Goal: Navigation & Orientation: Find specific page/section

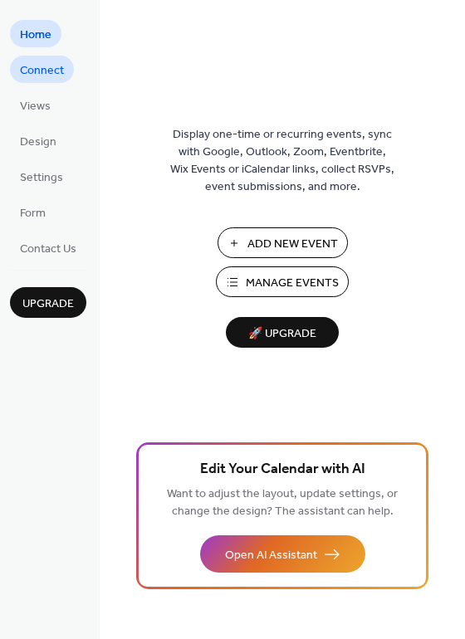
click at [49, 62] on span "Connect" at bounding box center [42, 70] width 44 height 17
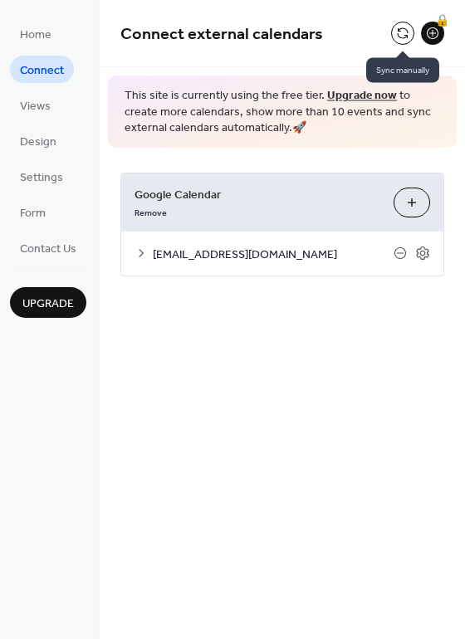
click at [399, 37] on button at bounding box center [402, 33] width 23 height 23
click at [420, 254] on icon at bounding box center [423, 254] width 6 height 6
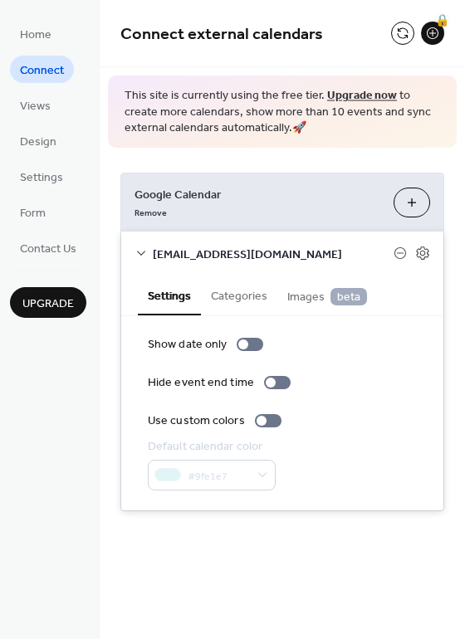
click at [230, 282] on button "Categories" at bounding box center [239, 295] width 76 height 38
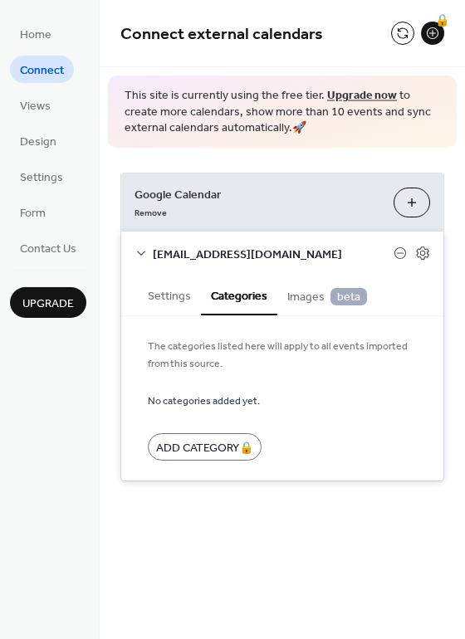
click at [305, 302] on span "Images beta" at bounding box center [327, 297] width 80 height 18
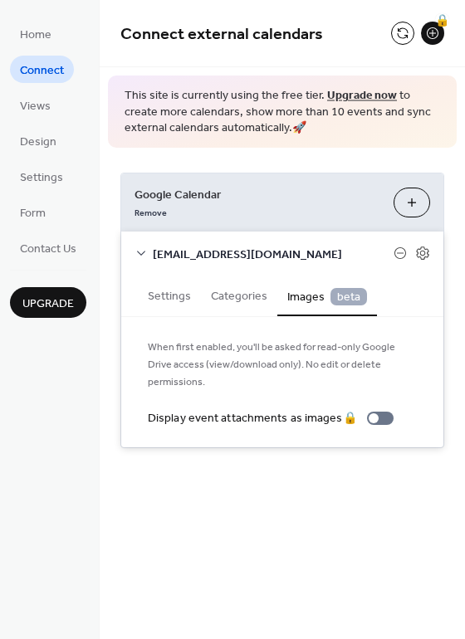
click at [178, 297] on button "Settings" at bounding box center [169, 295] width 63 height 38
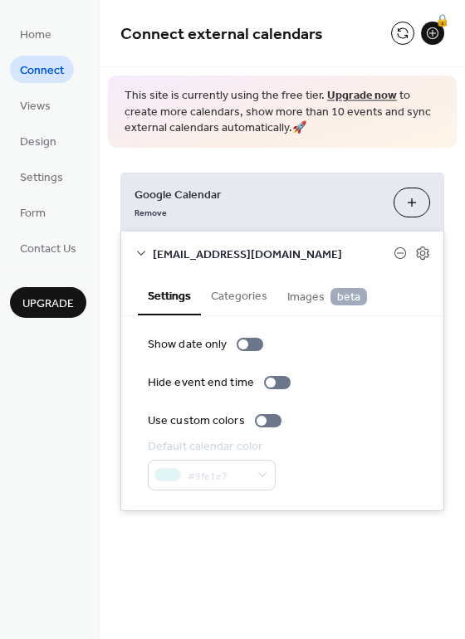
click at [139, 243] on div "[EMAIL_ADDRESS][DOMAIN_NAME]" at bounding box center [282, 254] width 322 height 44
click at [140, 254] on icon at bounding box center [141, 254] width 8 height 5
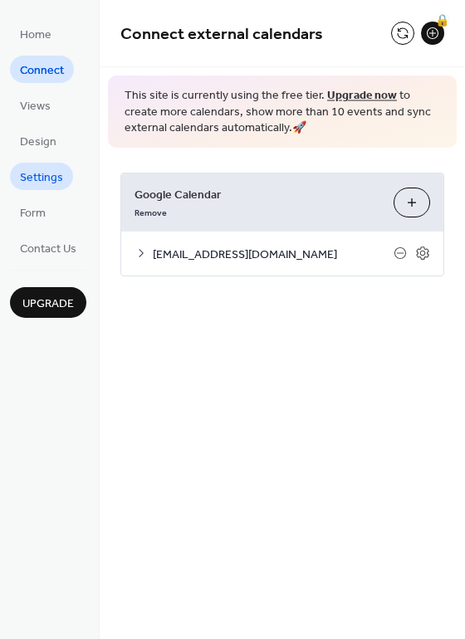
click at [42, 174] on span "Settings" at bounding box center [41, 177] width 43 height 17
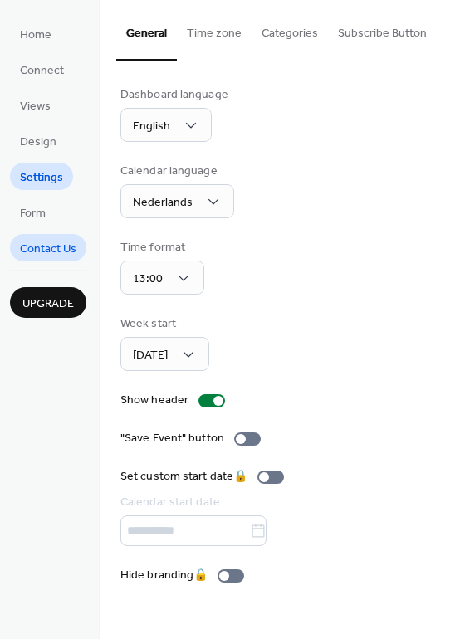
click at [51, 242] on span "Contact Us" at bounding box center [48, 249] width 56 height 17
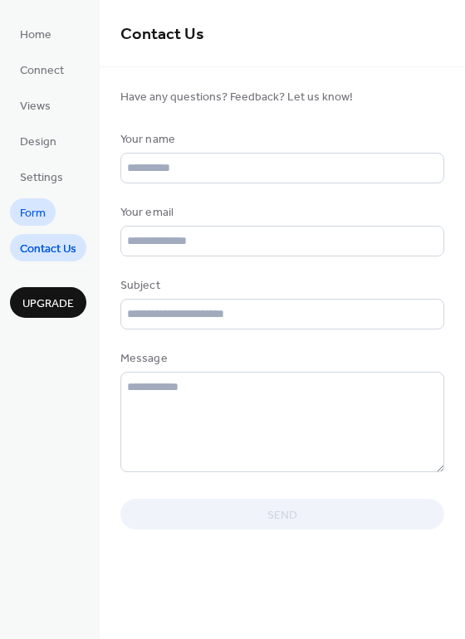
click at [43, 216] on span "Form" at bounding box center [33, 213] width 26 height 17
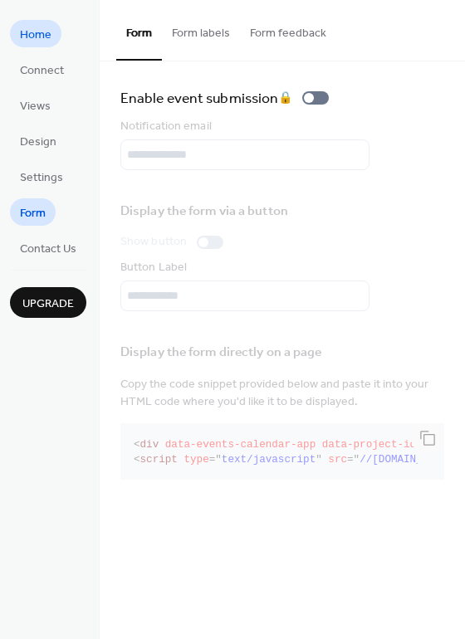
click at [51, 40] on link "Home" at bounding box center [35, 33] width 51 height 27
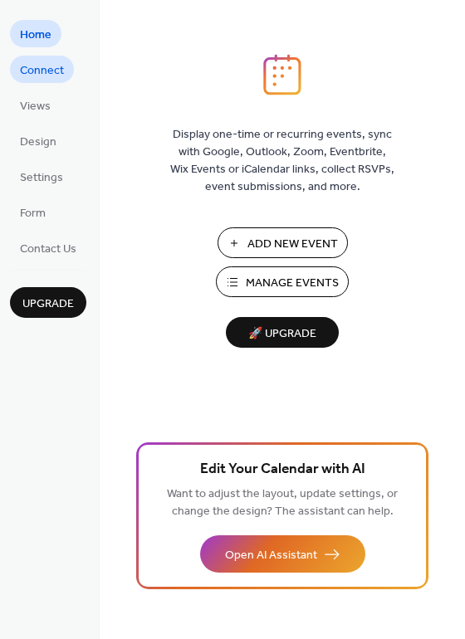
click at [48, 65] on span "Connect" at bounding box center [42, 70] width 44 height 17
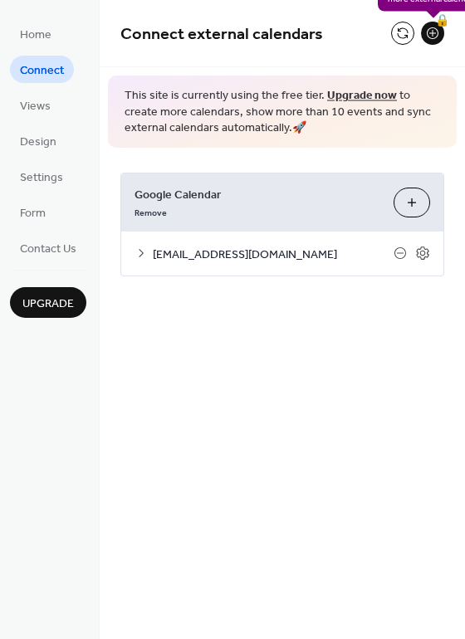
click at [429, 34] on div "🔒" at bounding box center [432, 33] width 23 height 23
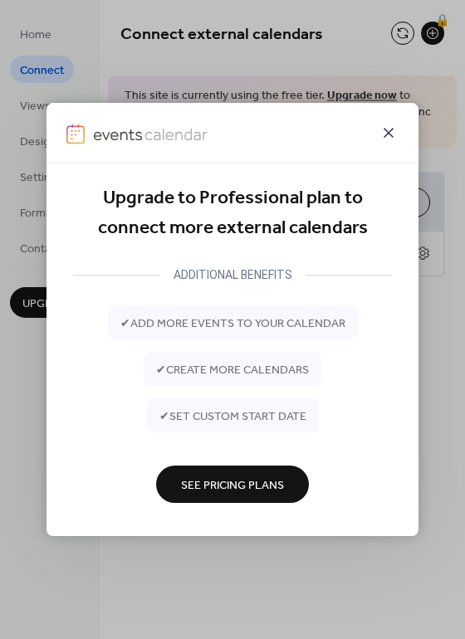
click at [388, 132] on icon at bounding box center [389, 133] width 10 height 10
